Goal: Task Accomplishment & Management: Complete application form

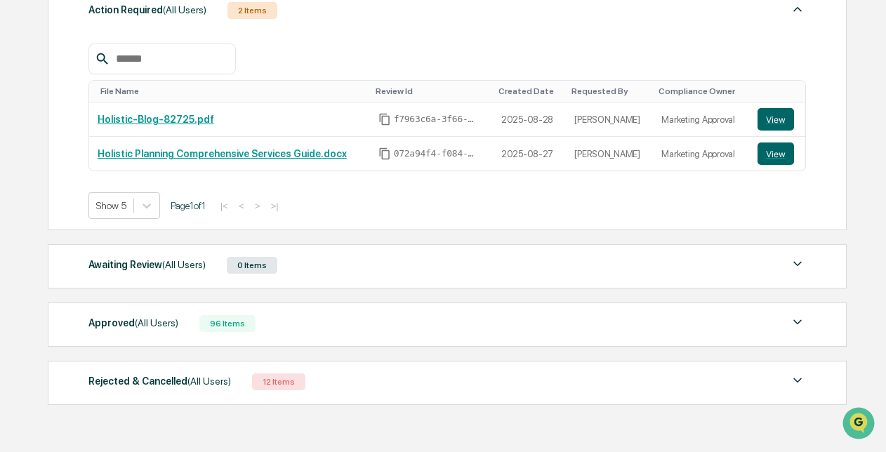
scroll to position [254, 0]
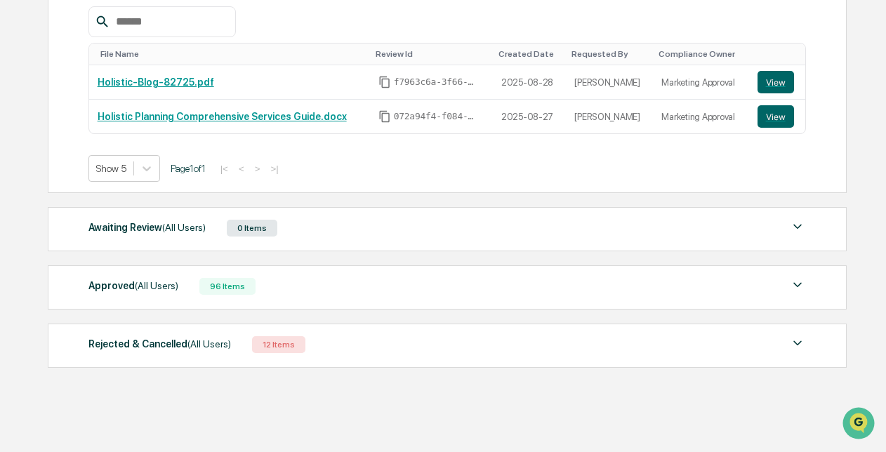
click at [181, 273] on div "Approved (All Users) 96 Items File Name Review Id Created Date Requested By Com…" at bounding box center [447, 287] width 799 height 44
click at [180, 279] on div "Approved (All Users) 96 Items" at bounding box center [447, 287] width 718 height 20
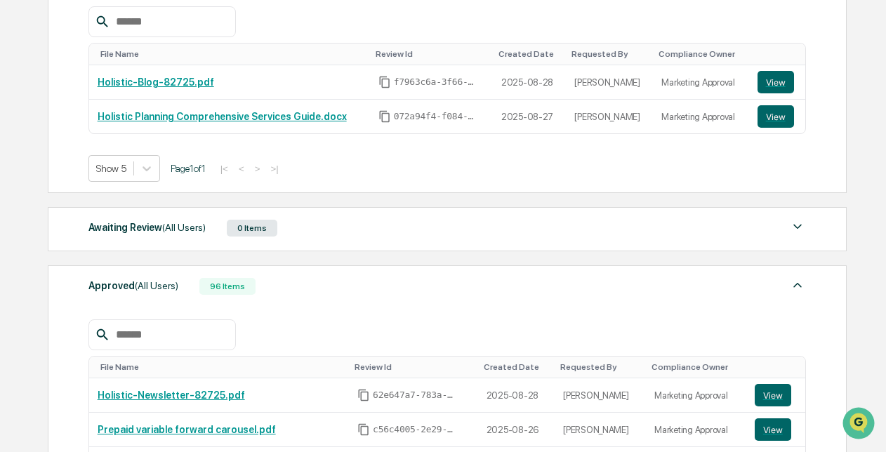
scroll to position [393, 0]
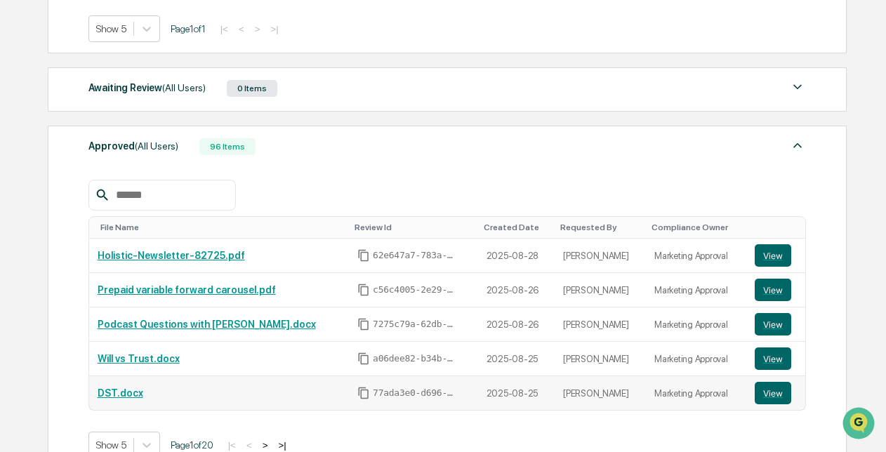
click at [127, 389] on link "DST.docx" at bounding box center [121, 393] width 46 height 11
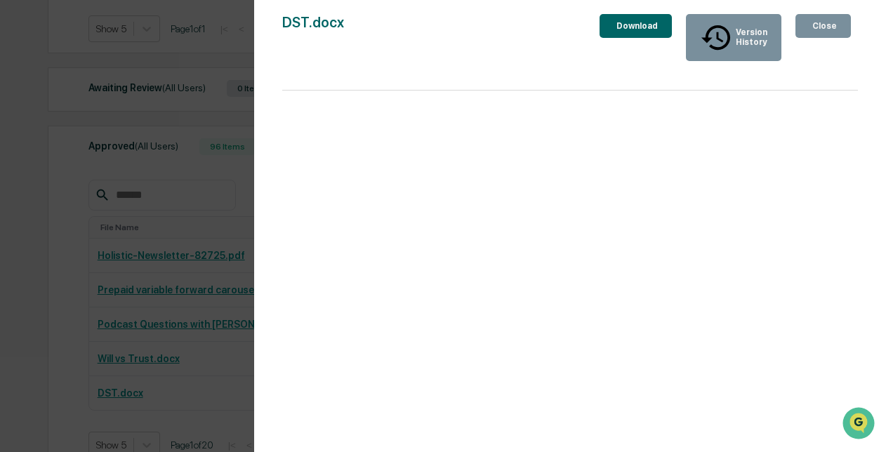
click at [811, 27] on icon "button" at bounding box center [818, 34] width 14 height 14
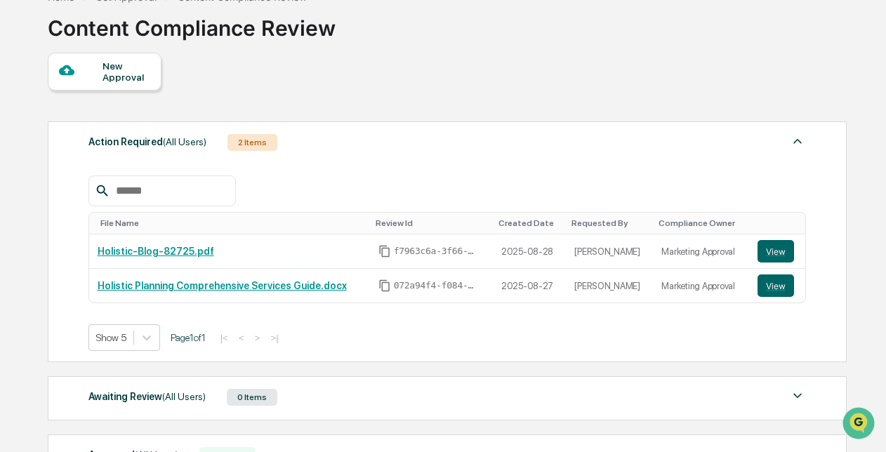
scroll to position [84, 0]
click at [129, 77] on div "New Approval" at bounding box center [126, 72] width 47 height 22
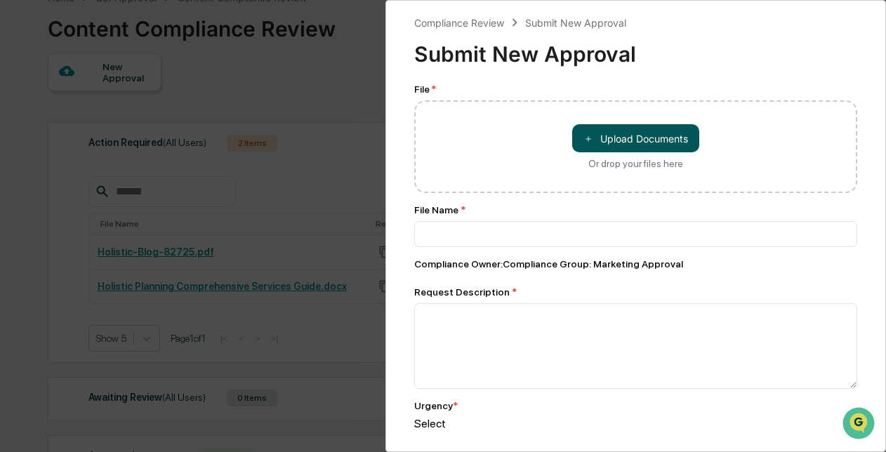
click at [617, 133] on button "＋ Upload Documents" at bounding box center [635, 138] width 127 height 28
type input "**********"
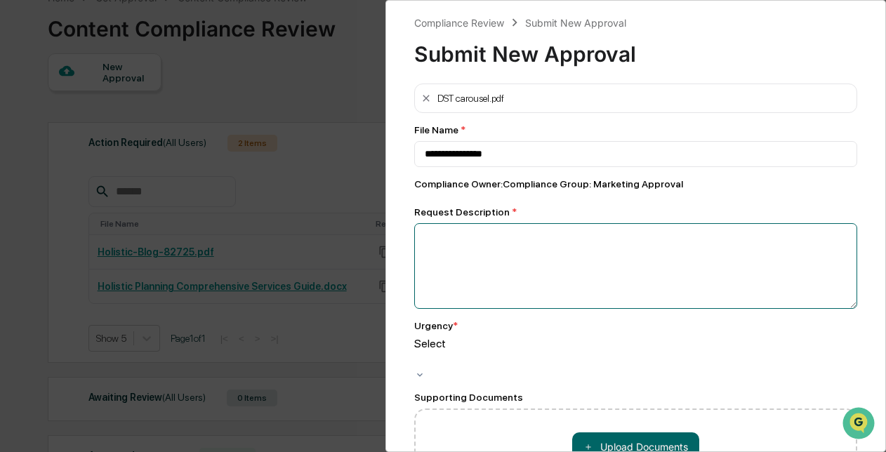
click at [468, 240] on textarea at bounding box center [635, 266] width 443 height 86
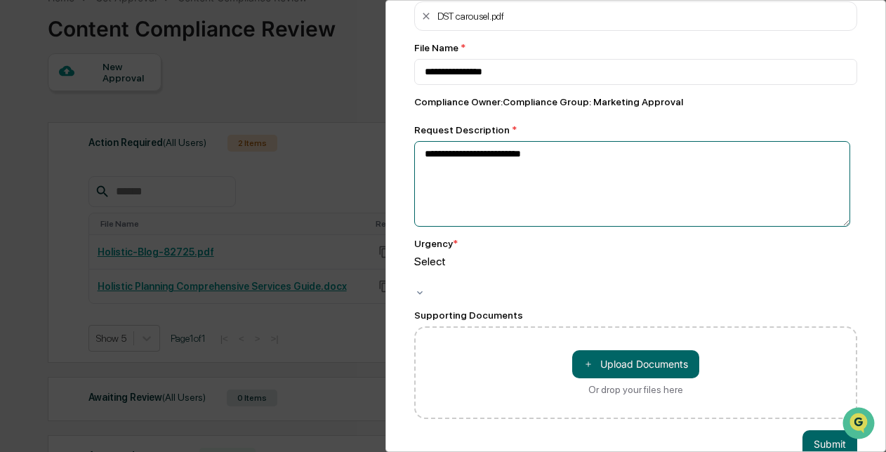
scroll to position [81, 0]
type textarea "**********"
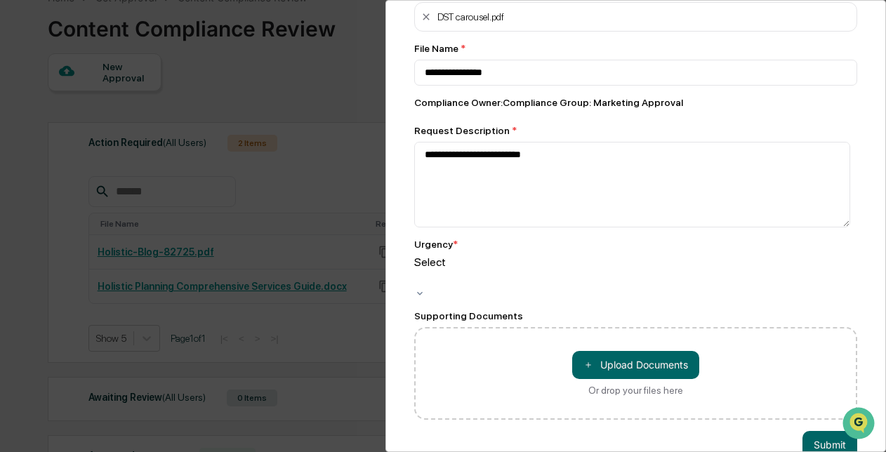
click at [418, 270] on div at bounding box center [417, 278] width 2 height 16
click at [593, 351] on button "＋ Upload Documents" at bounding box center [635, 365] width 127 height 28
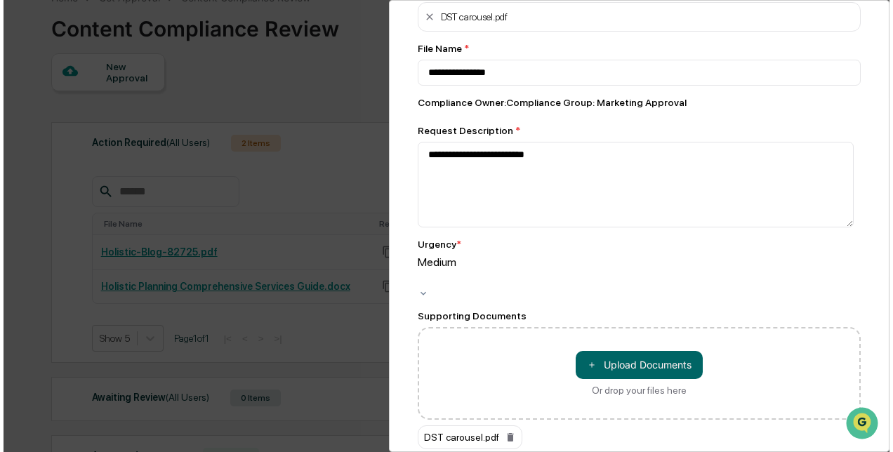
scroll to position [131, 0]
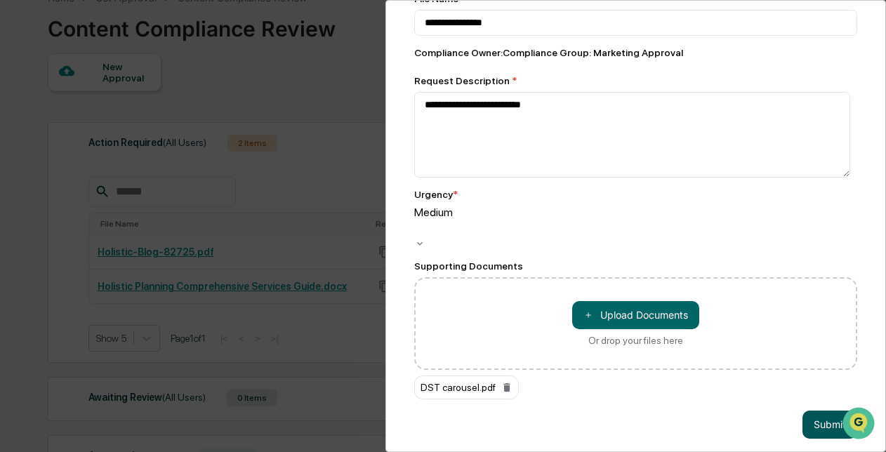
click at [821, 411] on button "Submit" at bounding box center [830, 425] width 55 height 28
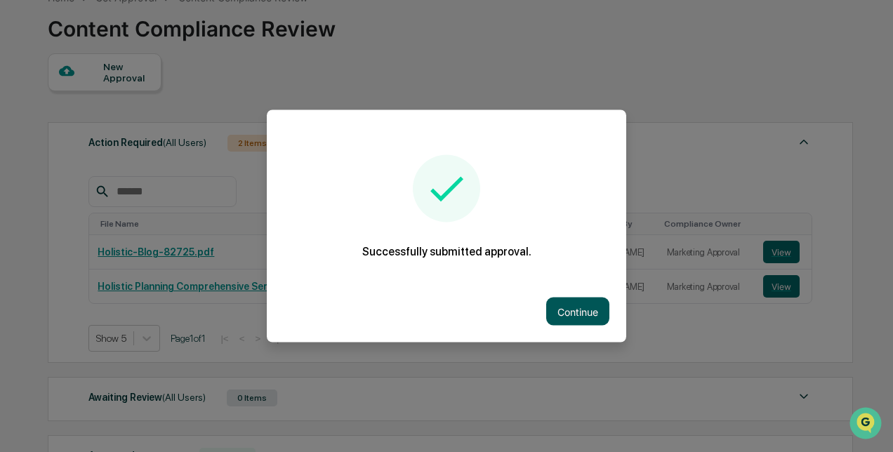
click at [570, 321] on button "Continue" at bounding box center [577, 312] width 63 height 28
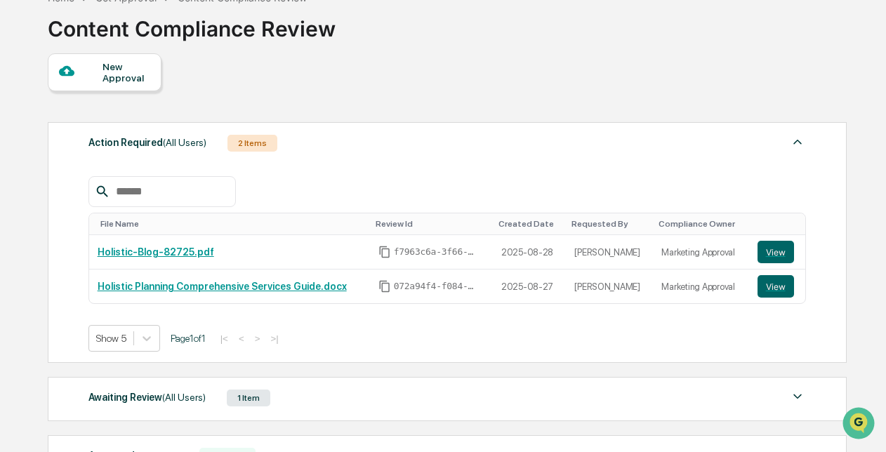
scroll to position [0, 0]
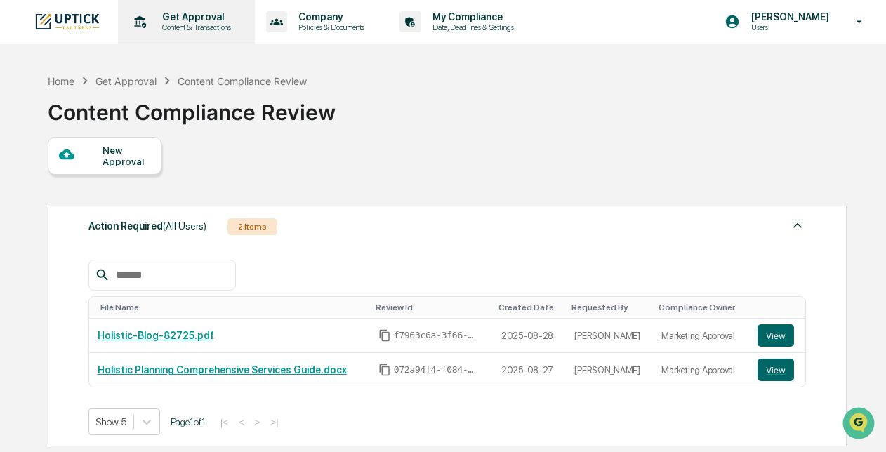
click at [178, 30] on p "Content & Transactions" at bounding box center [194, 27] width 87 height 10
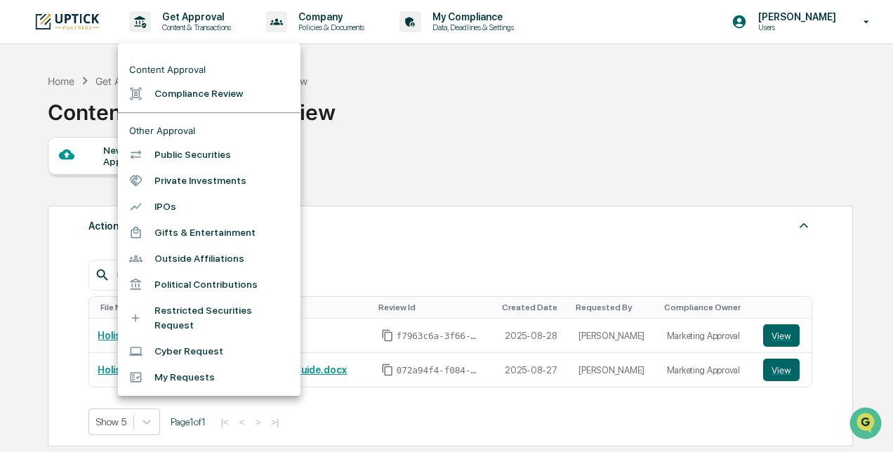
click at [183, 93] on li "Compliance Review" at bounding box center [209, 94] width 183 height 26
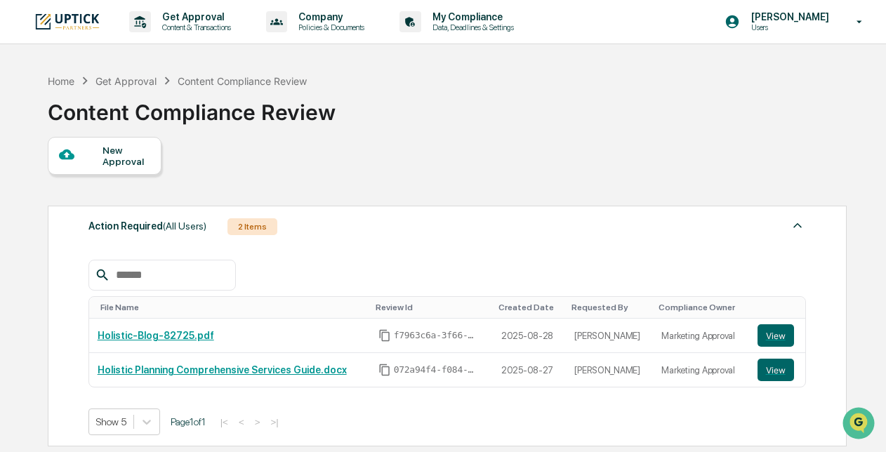
scroll to position [160, 0]
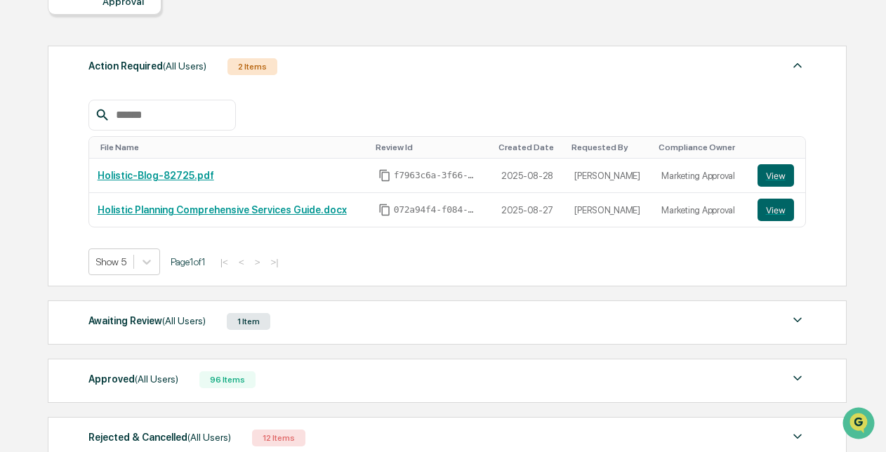
click at [191, 317] on span "(All Users)" at bounding box center [184, 320] width 44 height 11
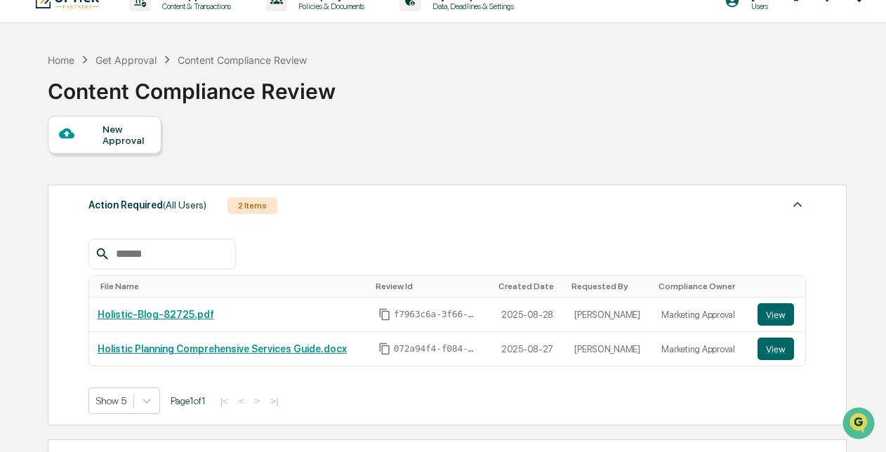
scroll to position [0, 0]
